Goal: Information Seeking & Learning: Understand process/instructions

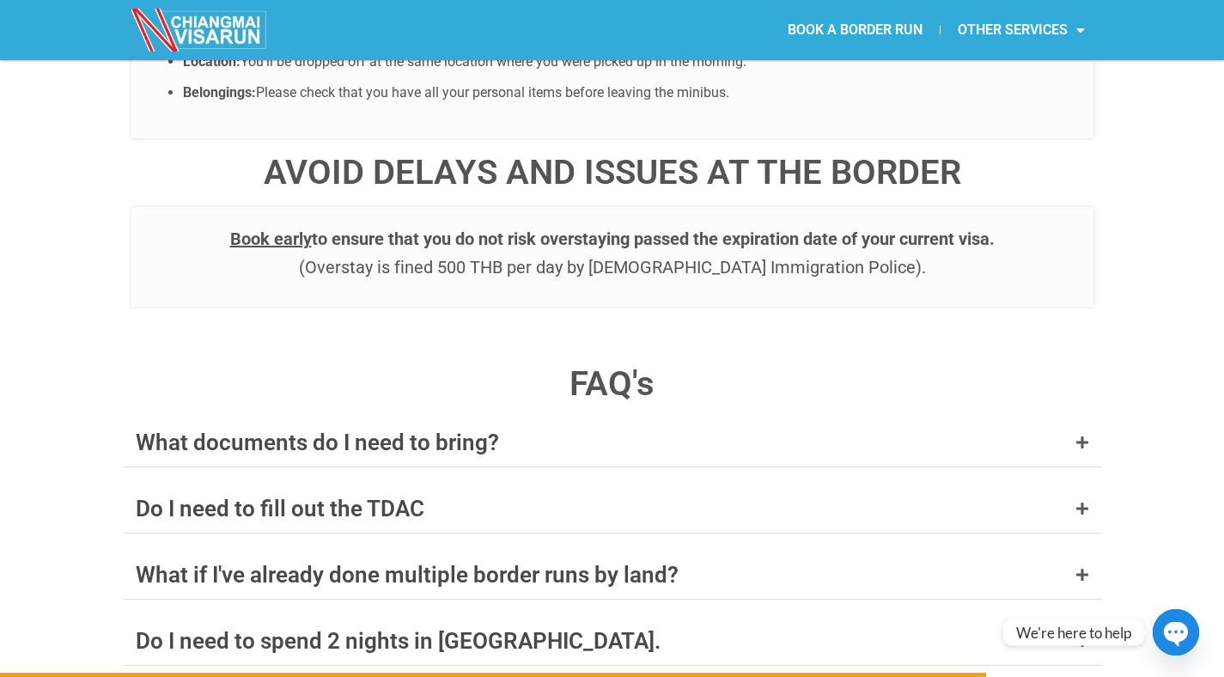
scroll to position [6435, 0]
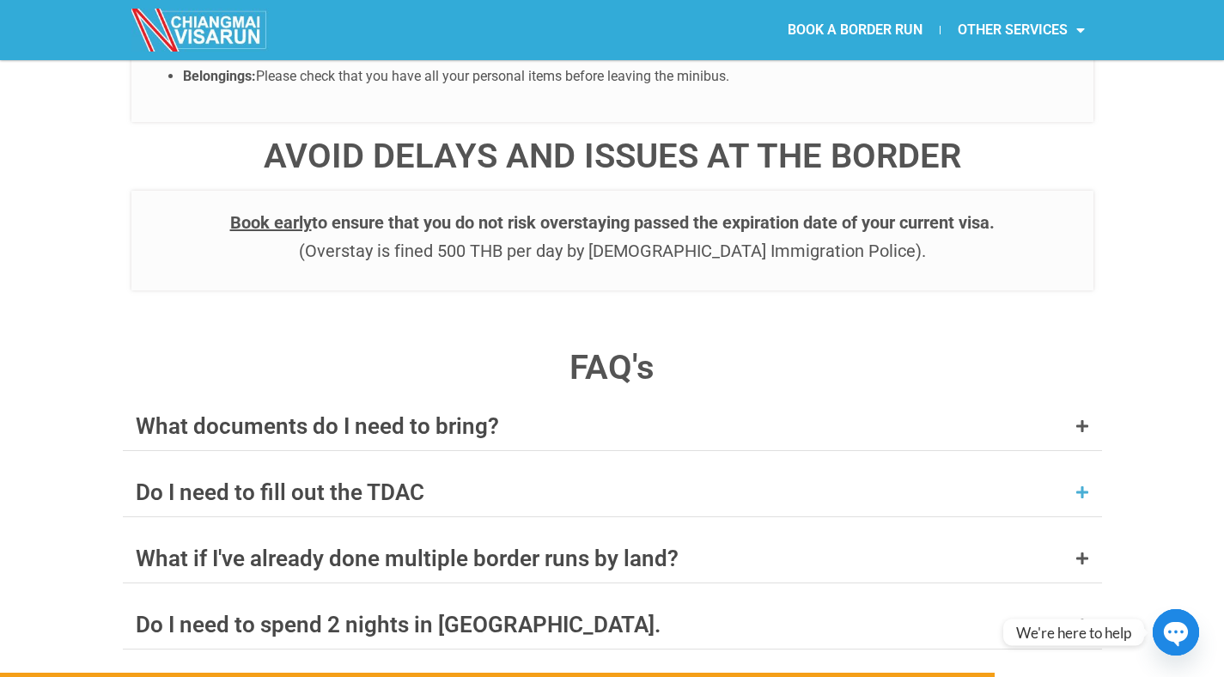
click at [569, 468] on div "Do I need to fill out the TDAC" at bounding box center [612, 492] width 979 height 48
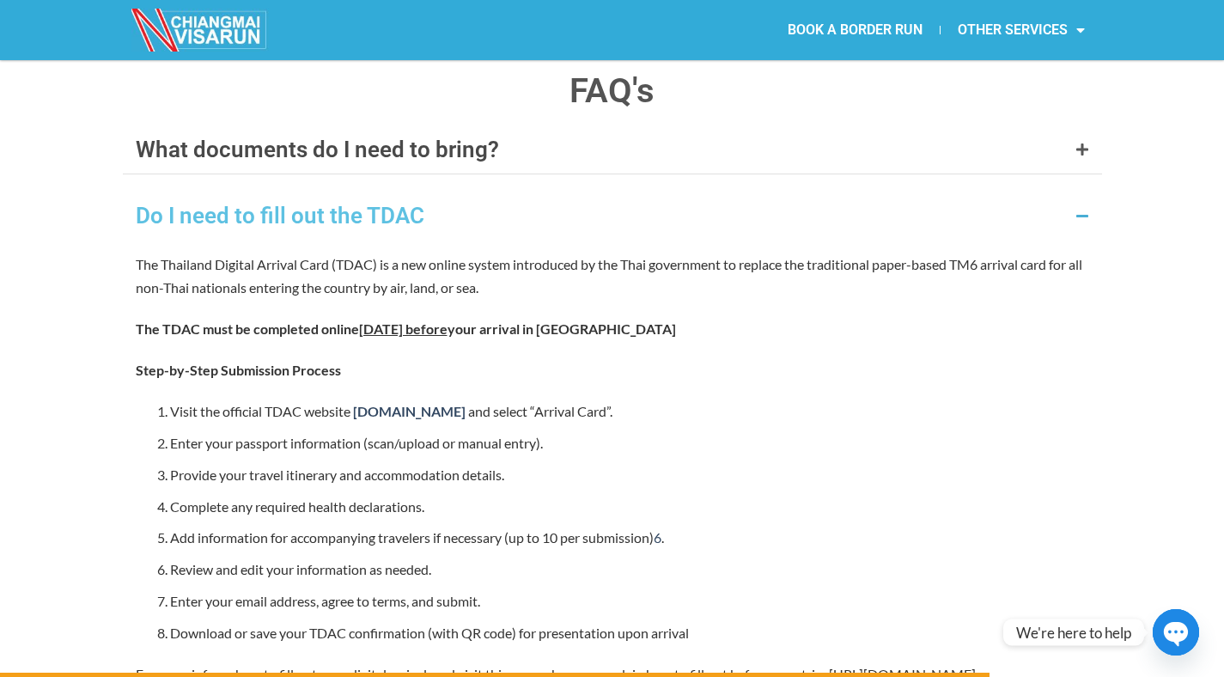
scroll to position [6818, 0]
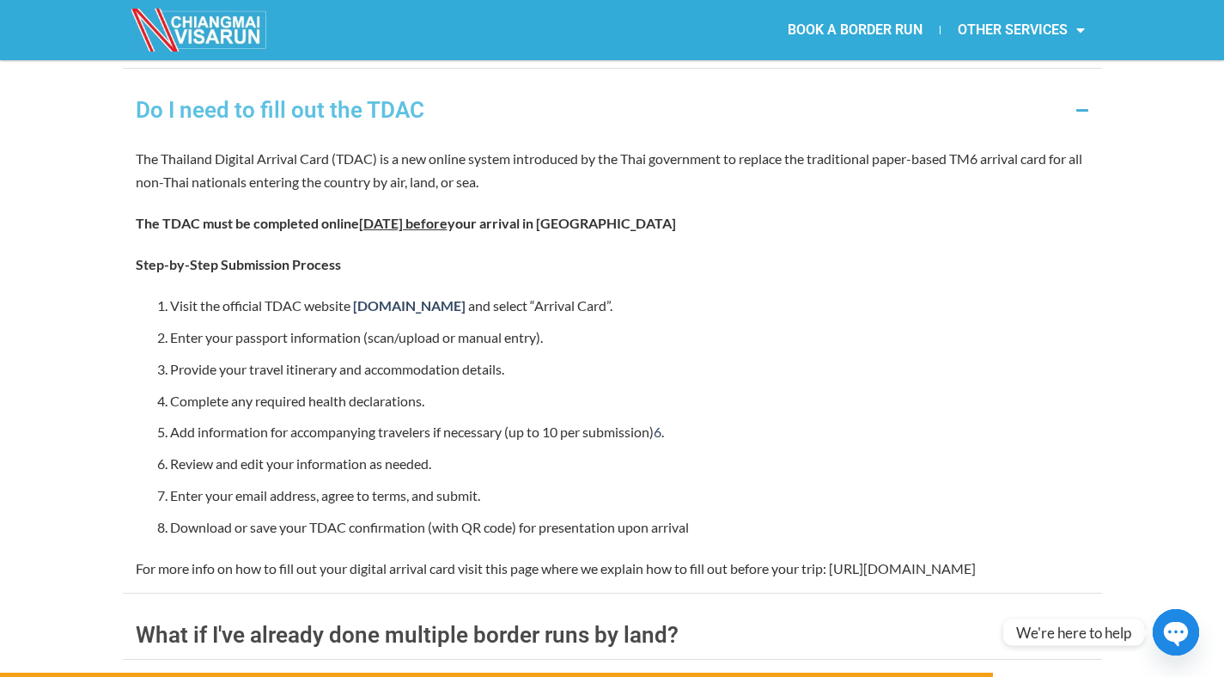
click at [449, 557] on p "For more info on how to fill out your digital arrival card visit this page wher…" at bounding box center [613, 568] width 954 height 23
click at [451, 557] on p "For more info on how to fill out your digital arrival card visit this page wher…" at bounding box center [613, 568] width 954 height 23
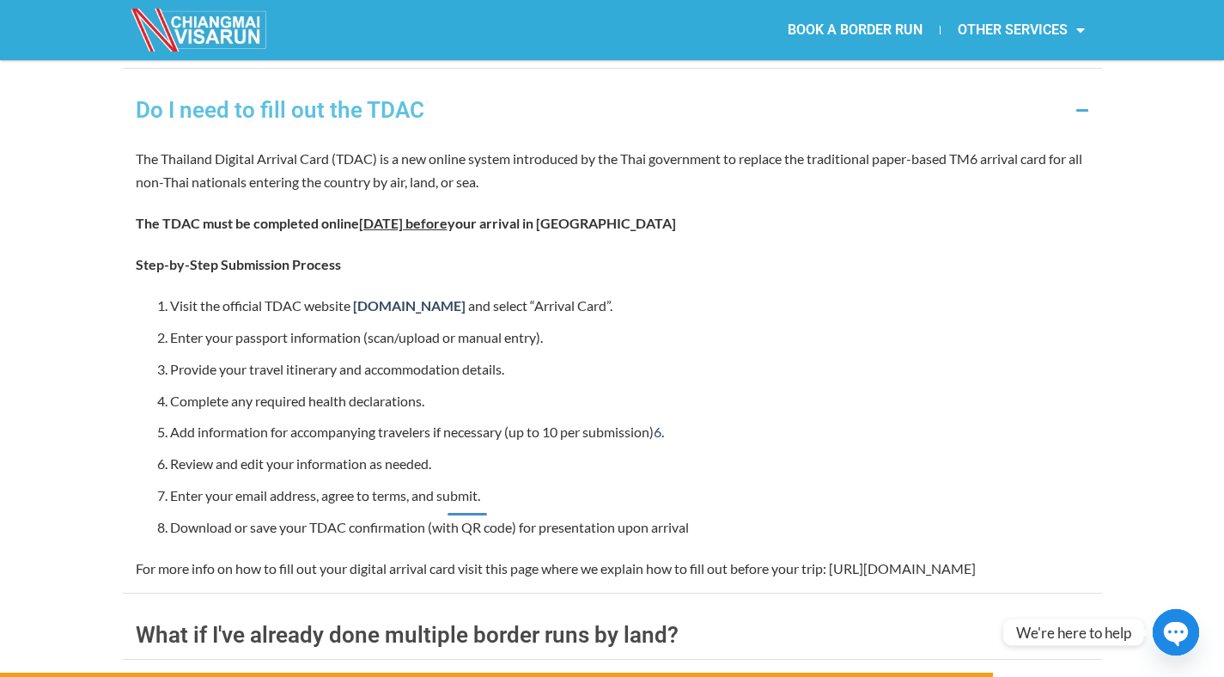
drag, startPoint x: 540, startPoint y: 513, endPoint x: 209, endPoint y: 515, distance: 330.8
click at [209, 557] on p "For more info on how to fill out your digital arrival card visit this page wher…" at bounding box center [613, 568] width 954 height 23
drag, startPoint x: 138, startPoint y: 511, endPoint x: 565, endPoint y: 506, distance: 427.0
click at [565, 557] on p "For more info on how to fill out your digital arrival card visit this page wher…" at bounding box center [613, 568] width 954 height 23
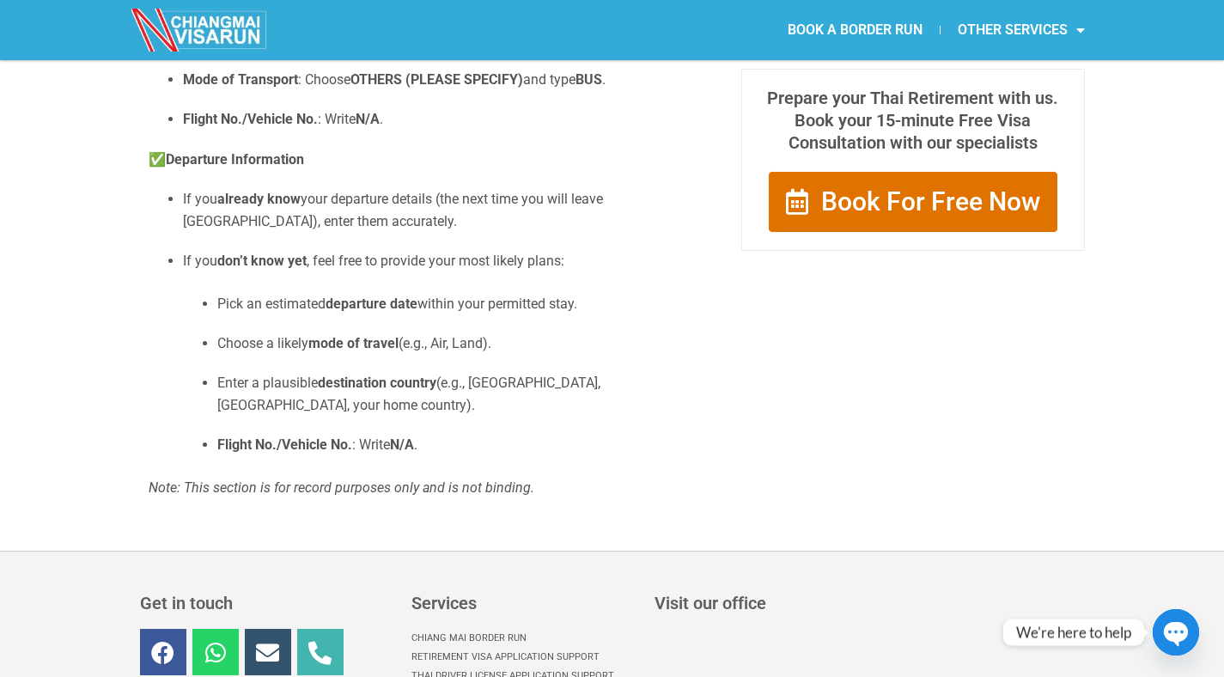
scroll to position [1265, 0]
